Goal: Transaction & Acquisition: Purchase product/service

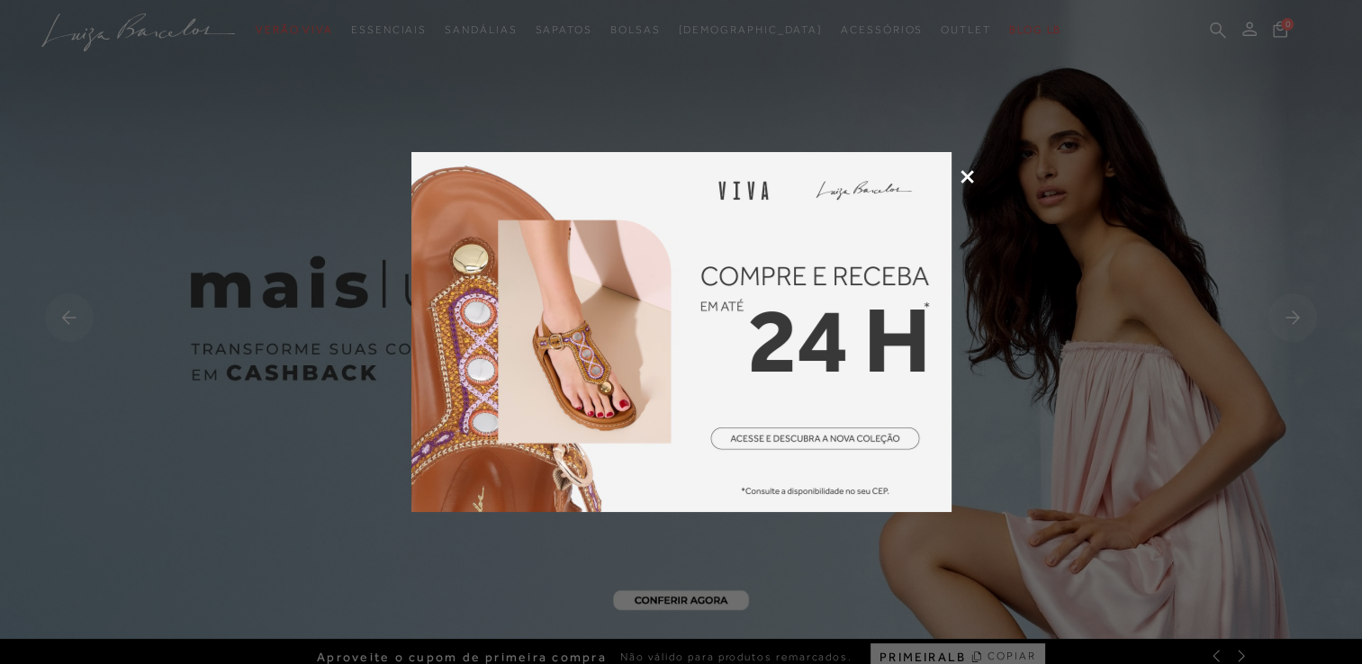
click at [972, 176] on icon at bounding box center [968, 177] width 14 height 14
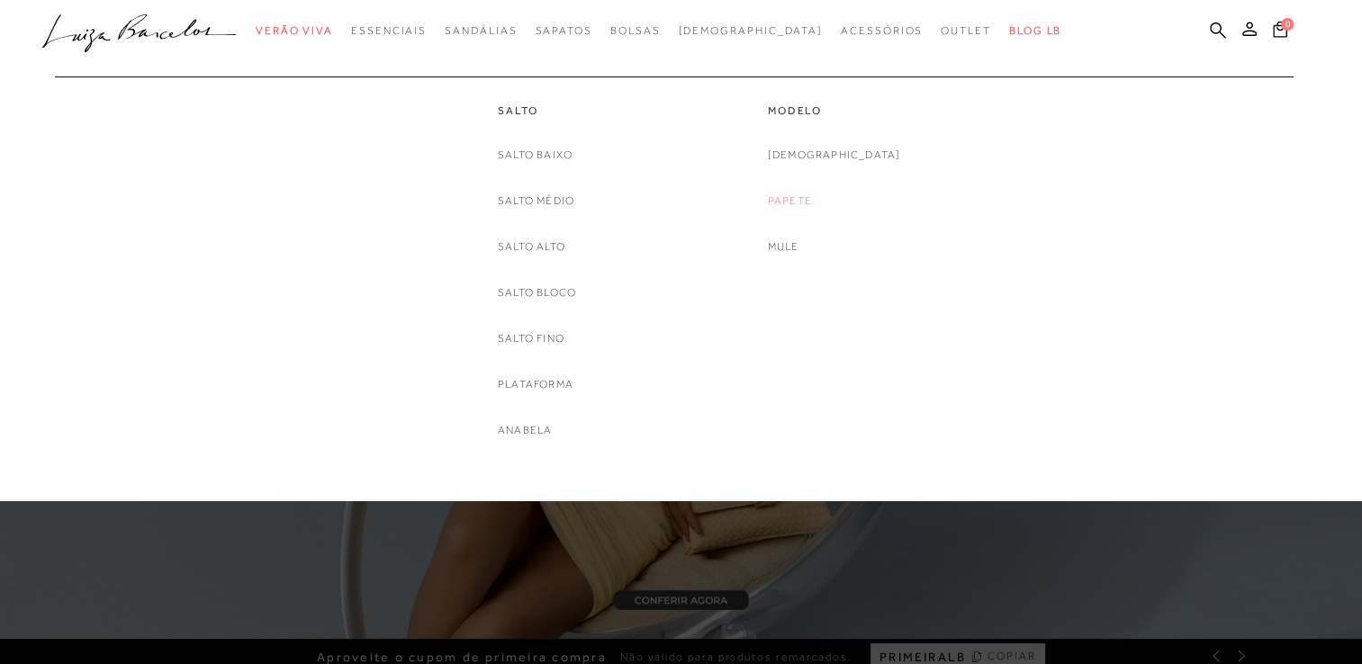
click at [812, 206] on link "Papete" at bounding box center [790, 201] width 44 height 19
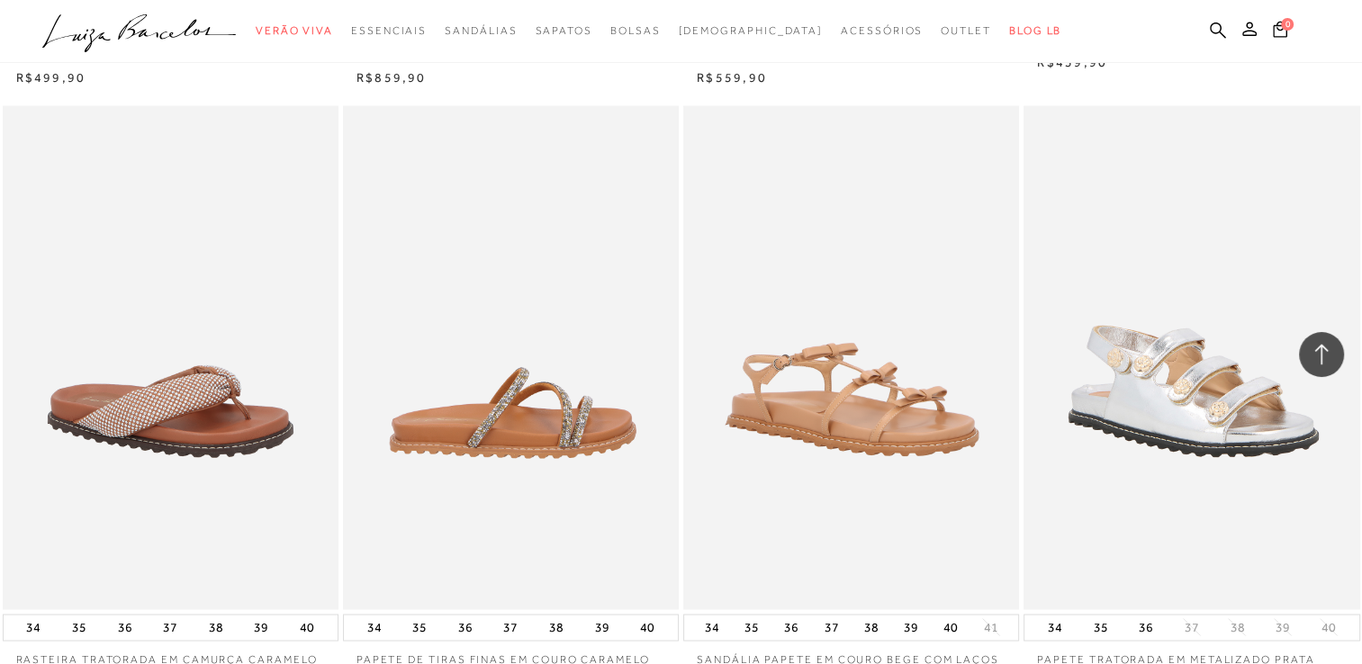
scroll to position [3331, 0]
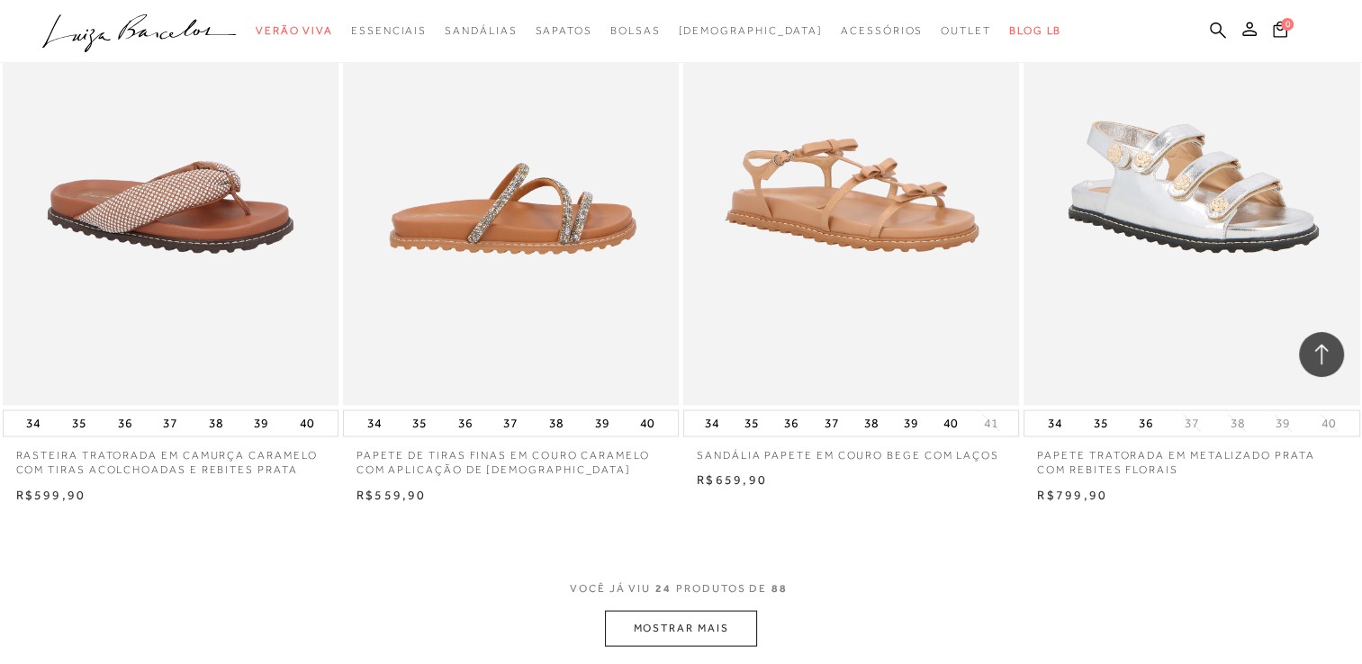
click at [538, 187] on img at bounding box center [512, 153] width 334 height 504
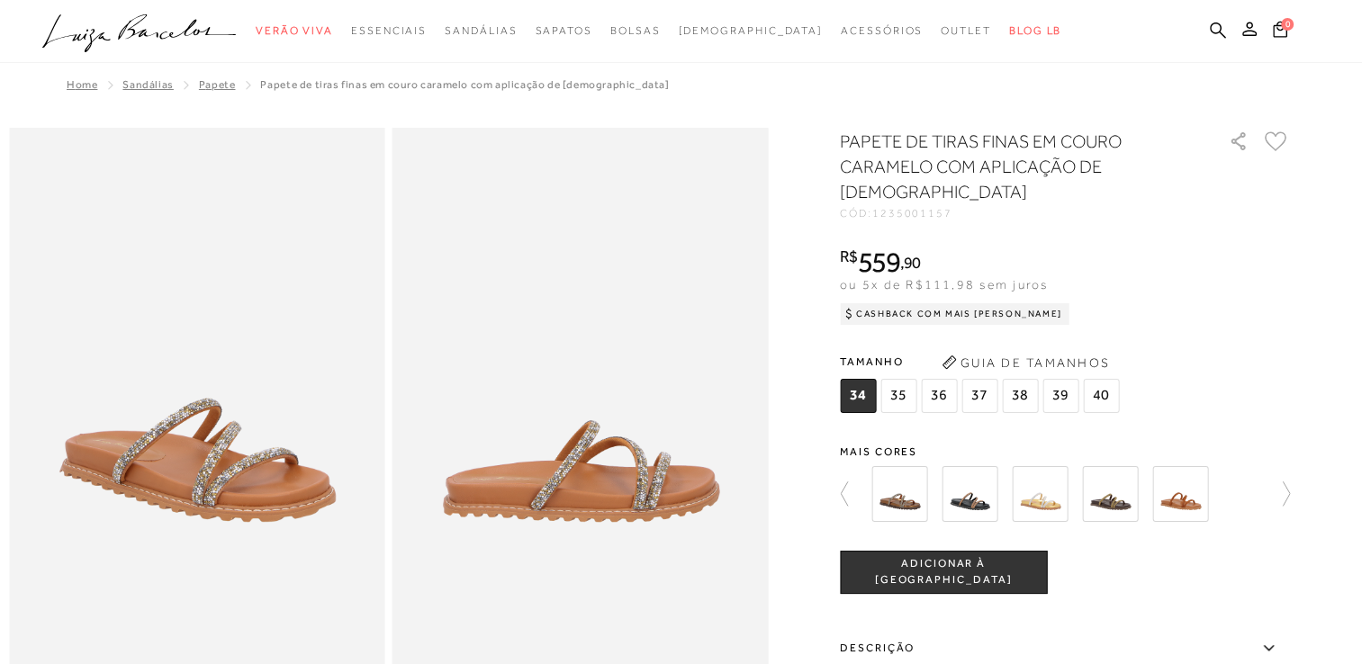
click at [996, 348] on button "Guia de Tamanhos" at bounding box center [1025, 362] width 180 height 29
